Goal: Use online tool/utility: Utilize a website feature to perform a specific function

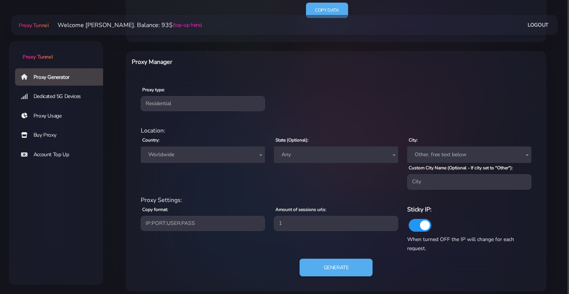
scroll to position [252, 0]
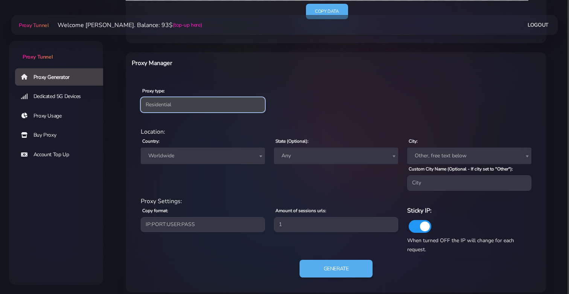
click at [209, 109] on select "Residential Static Mobile" at bounding box center [203, 104] width 124 height 15
click at [141, 97] on select "Residential Static Mobile" at bounding box center [203, 104] width 124 height 15
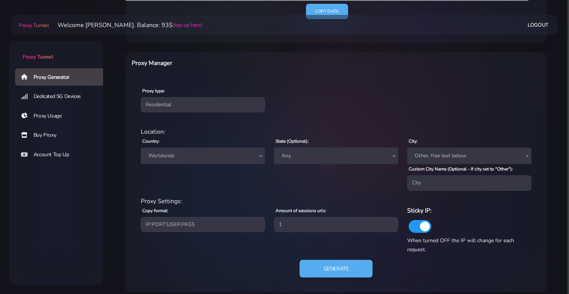
click at [191, 158] on span "Worldwide" at bounding box center [202, 156] width 115 height 11
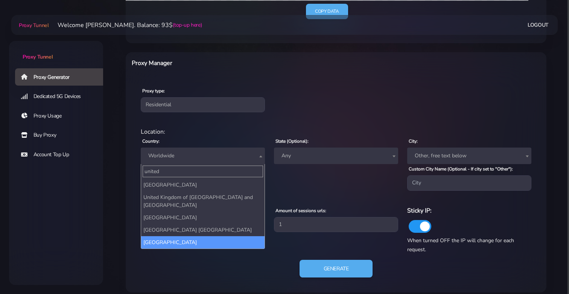
type input "united"
select select "US"
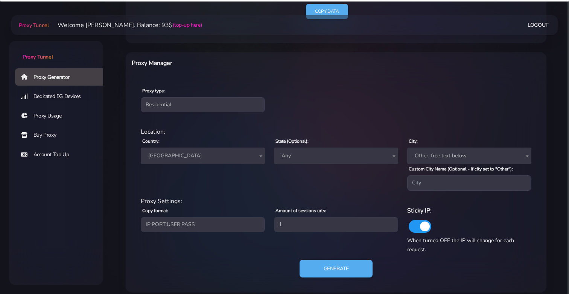
scroll to position [259, 0]
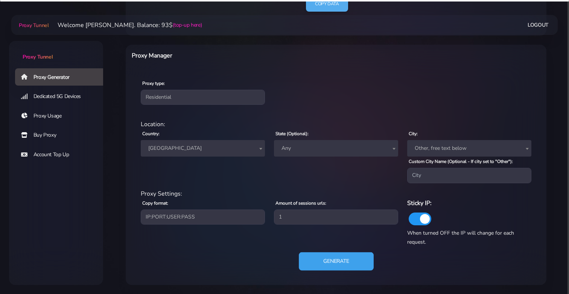
click at [311, 258] on button "Generate" at bounding box center [336, 261] width 75 height 18
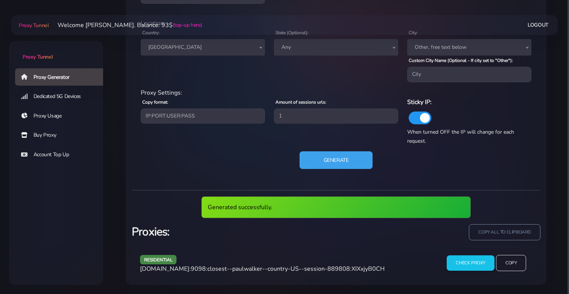
scroll to position [332, 0]
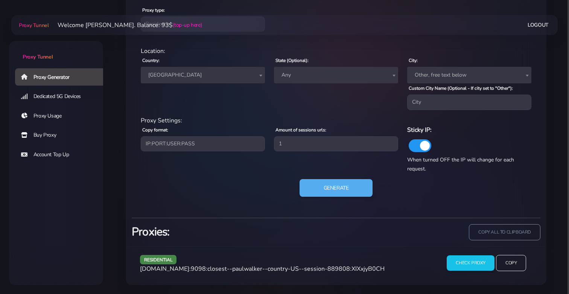
click at [464, 272] on div "Check Proxy Copy" at bounding box center [486, 266] width 100 height 22
click at [467, 267] on input "Check Proxy" at bounding box center [470, 263] width 49 height 16
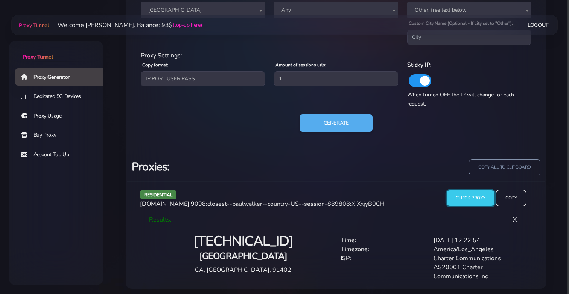
scroll to position [401, 0]
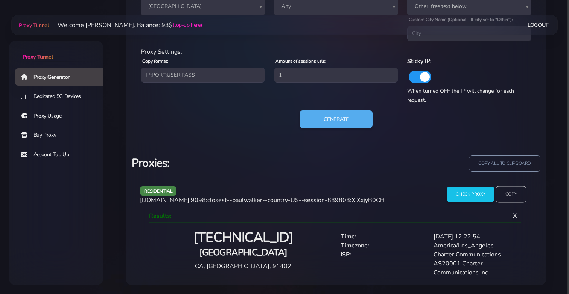
click at [511, 193] on input "Copy" at bounding box center [510, 194] width 31 height 17
